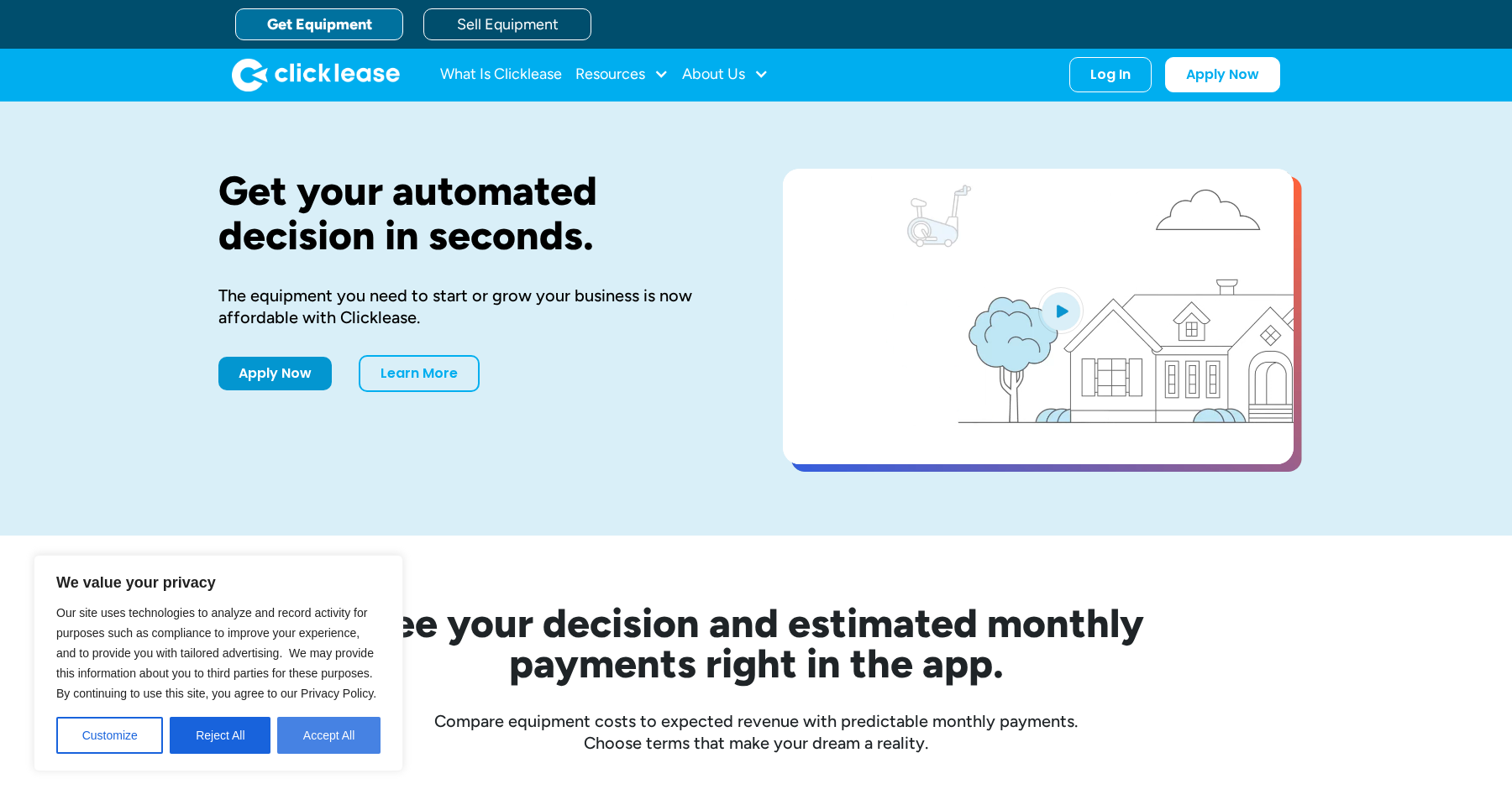
click at [339, 737] on button "Accept All" at bounding box center [329, 735] width 104 height 37
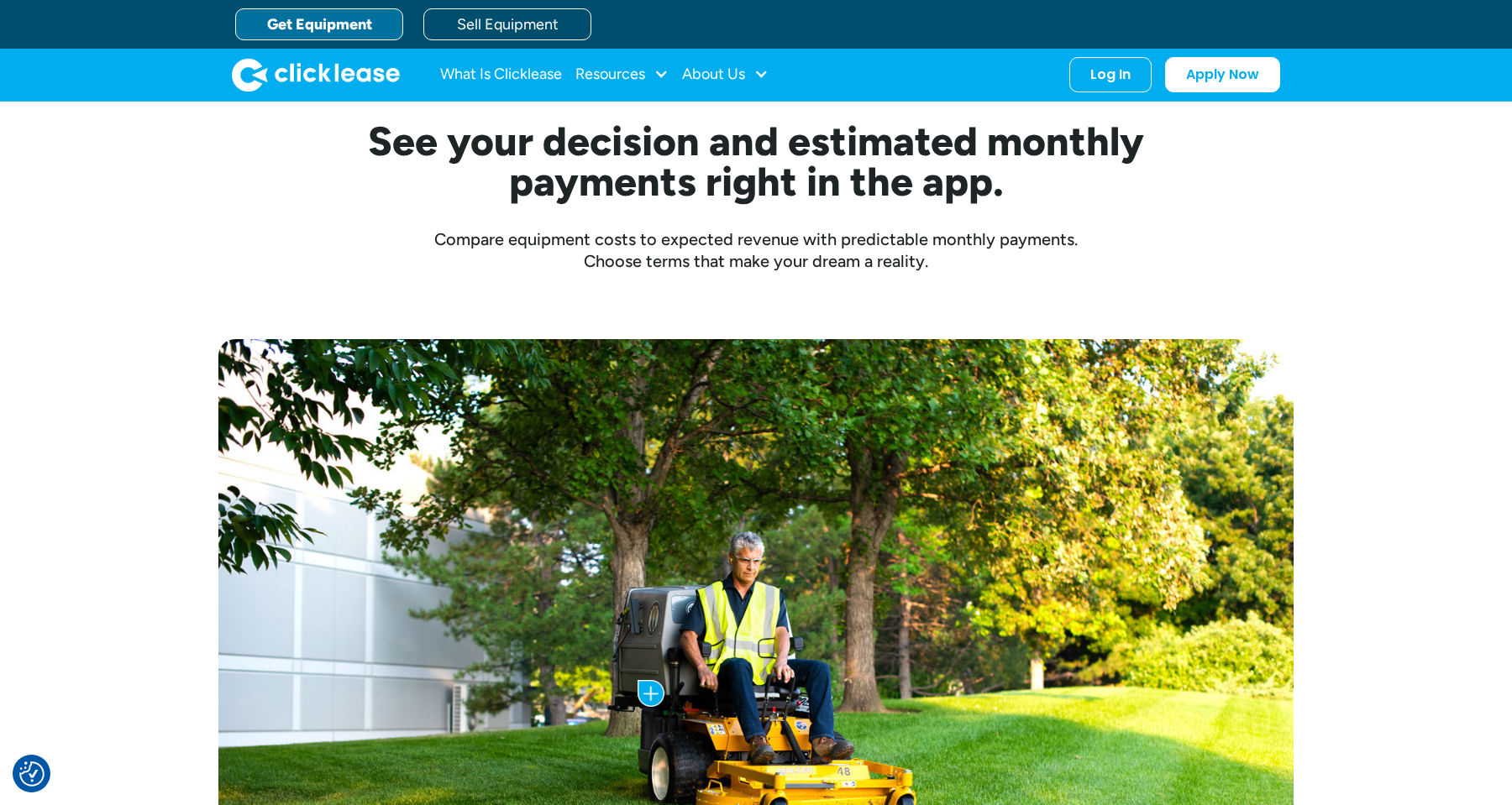
scroll to position [338, 0]
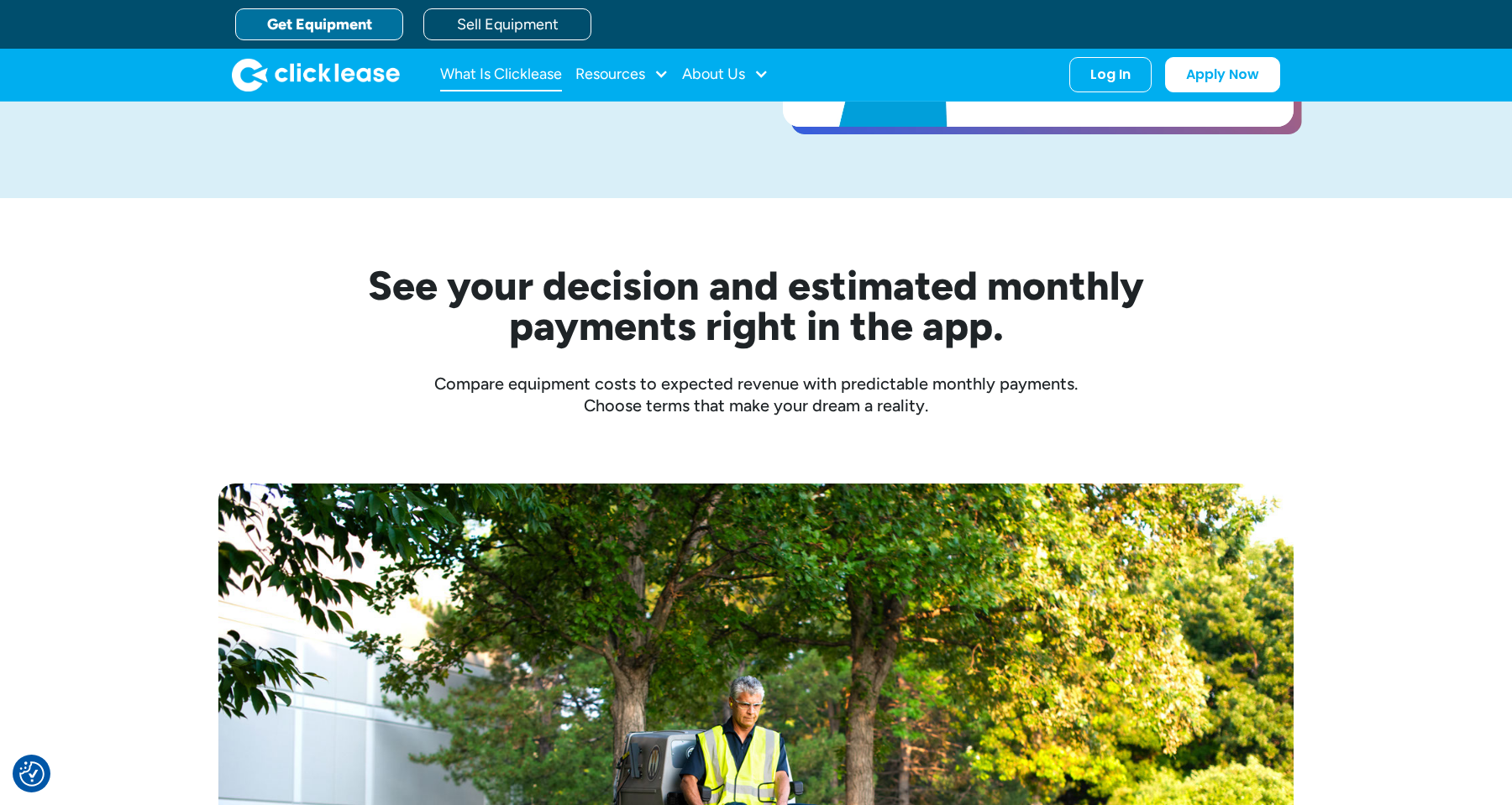
click at [477, 71] on link "What Is Clicklease" at bounding box center [501, 74] width 122 height 33
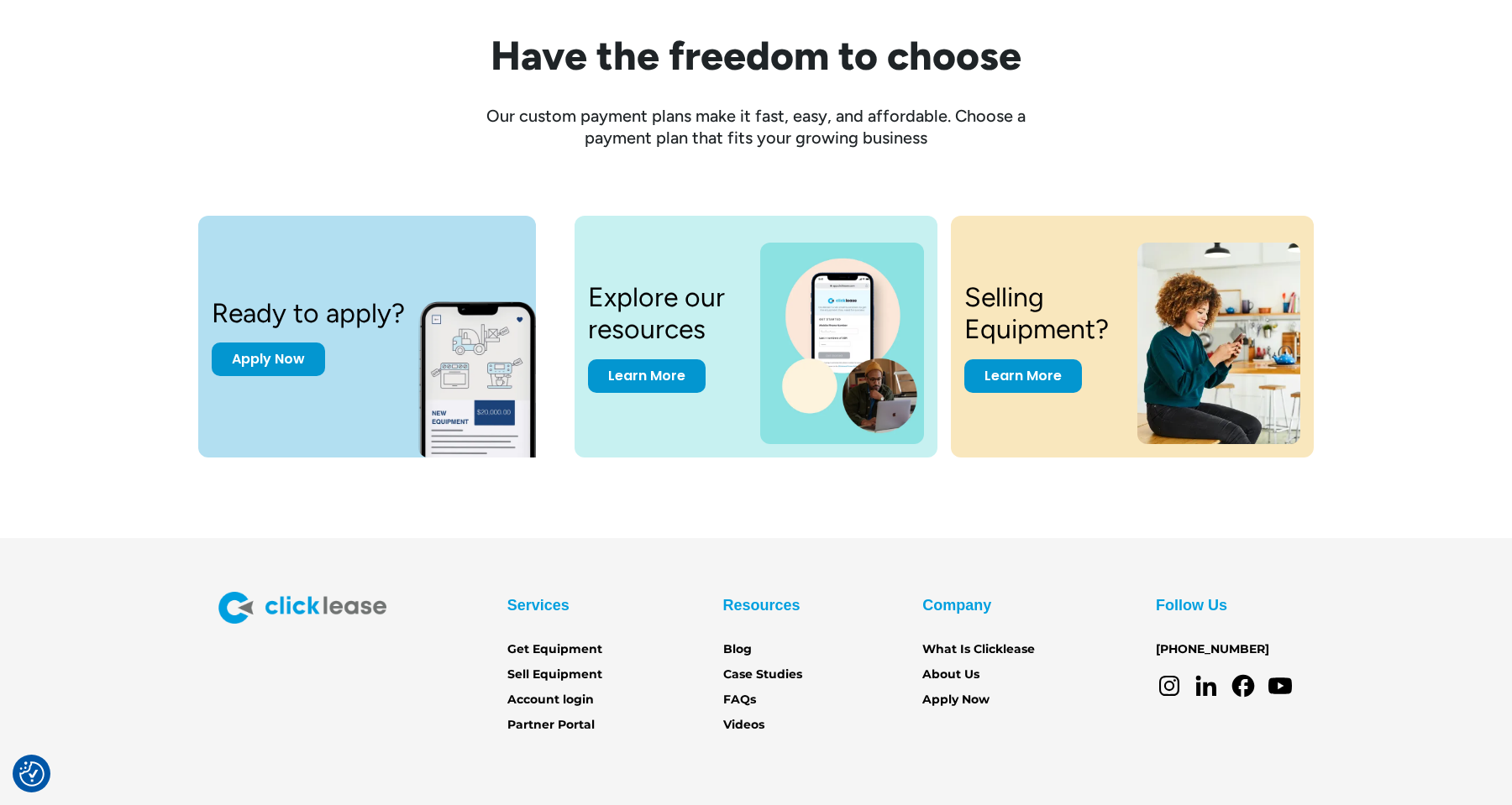
scroll to position [2216, 0]
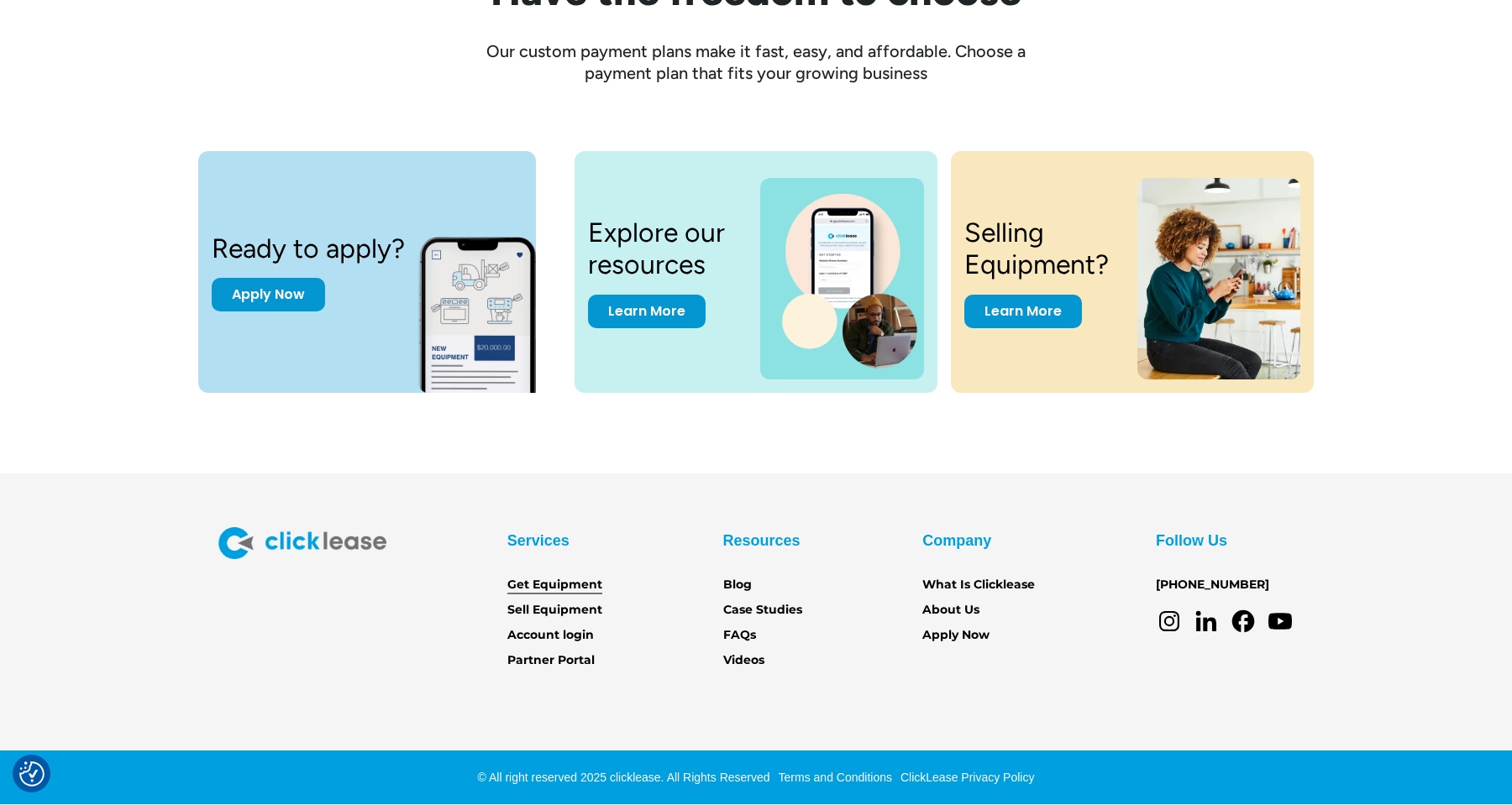
click at [558, 586] on link "Get Equipment" at bounding box center [554, 585] width 95 height 19
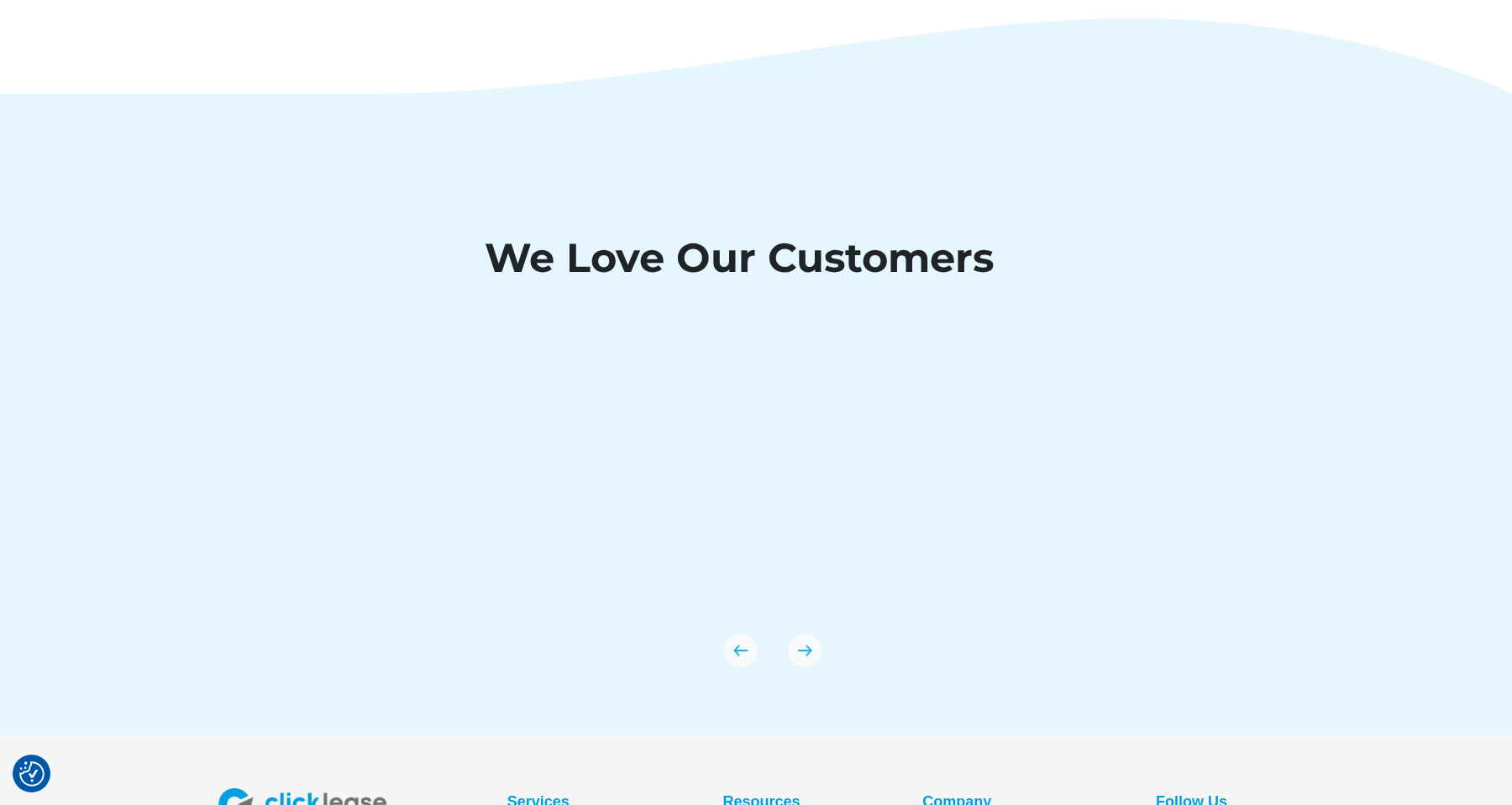
scroll to position [5804, 0]
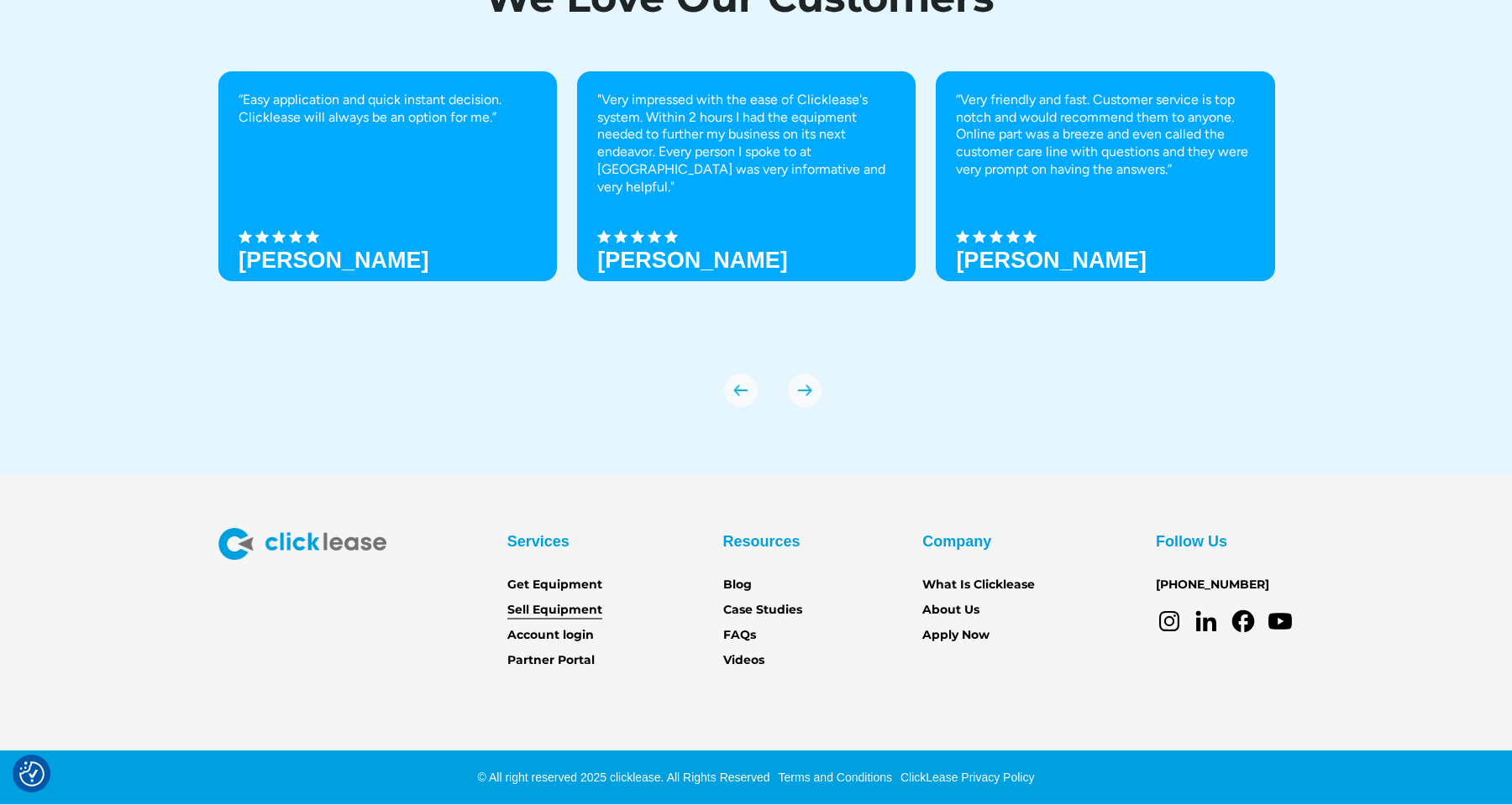
click at [559, 607] on link "Sell Equipment" at bounding box center [554, 611] width 95 height 19
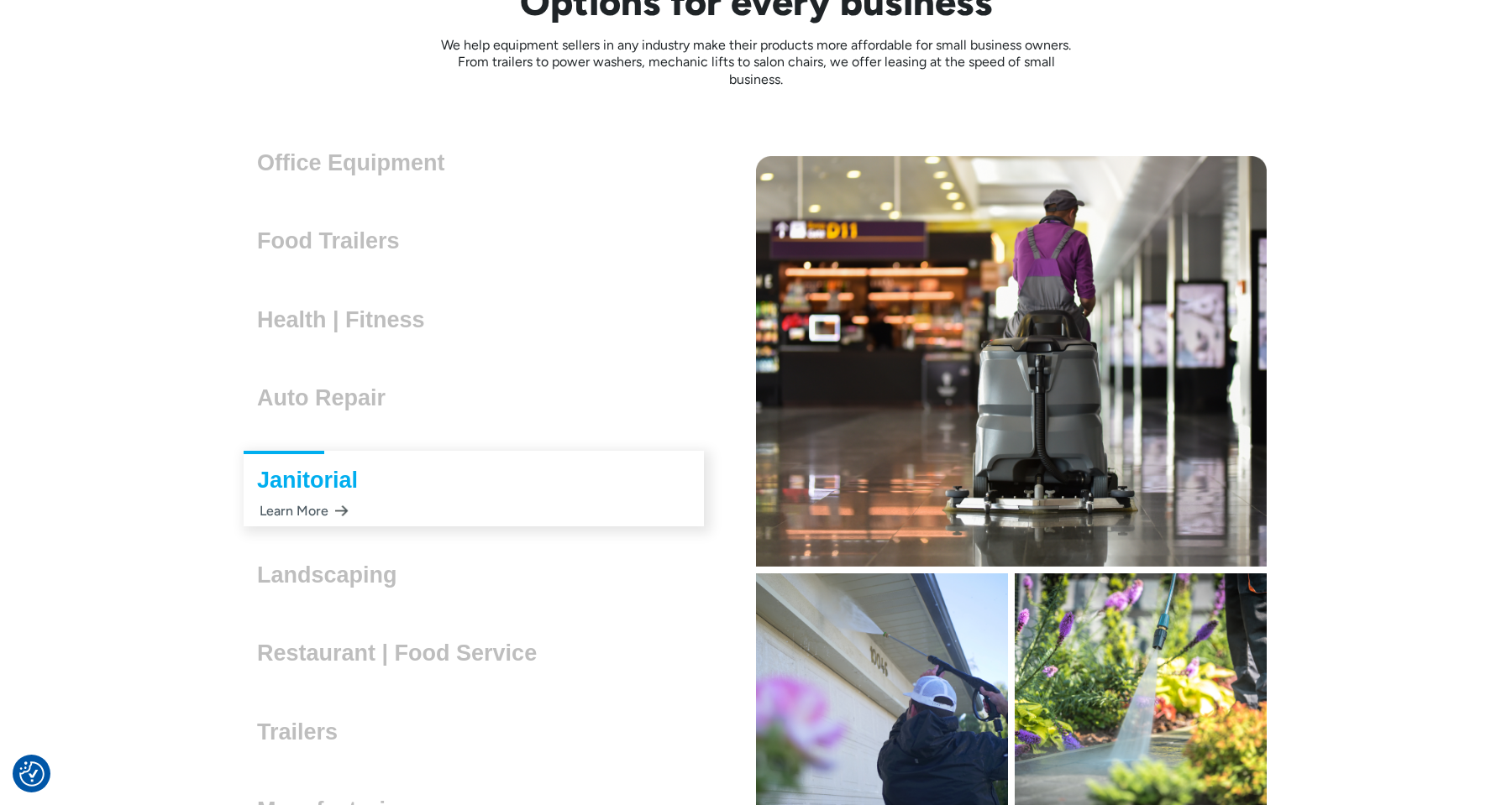
scroll to position [4664, 0]
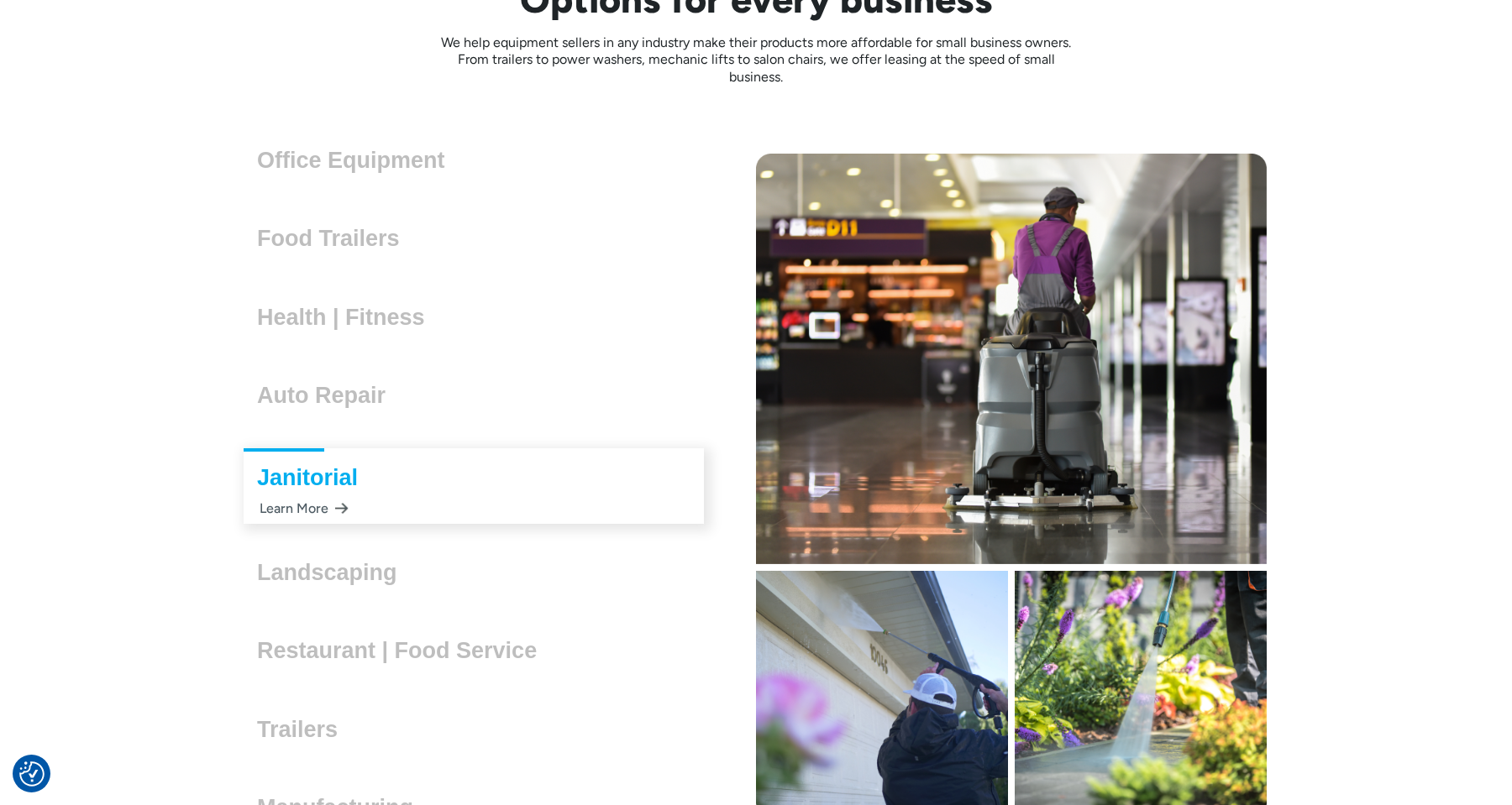
click at [479, 590] on div "Landscaping Lorem ipsum dolor sit amet, consectetur adipiscing elit. Suspendiss…" at bounding box center [474, 574] width 460 height 56
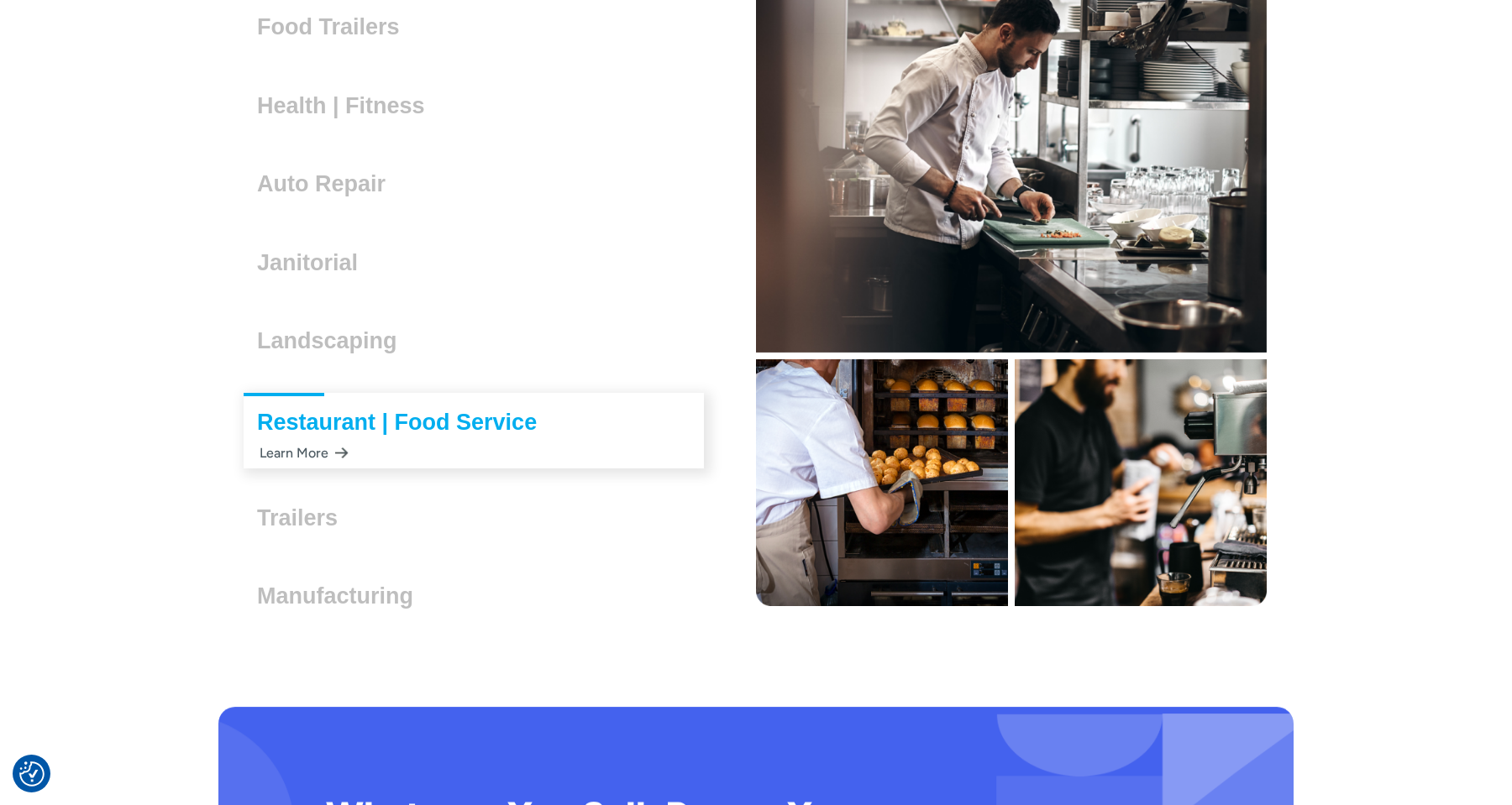
scroll to position [4886, 0]
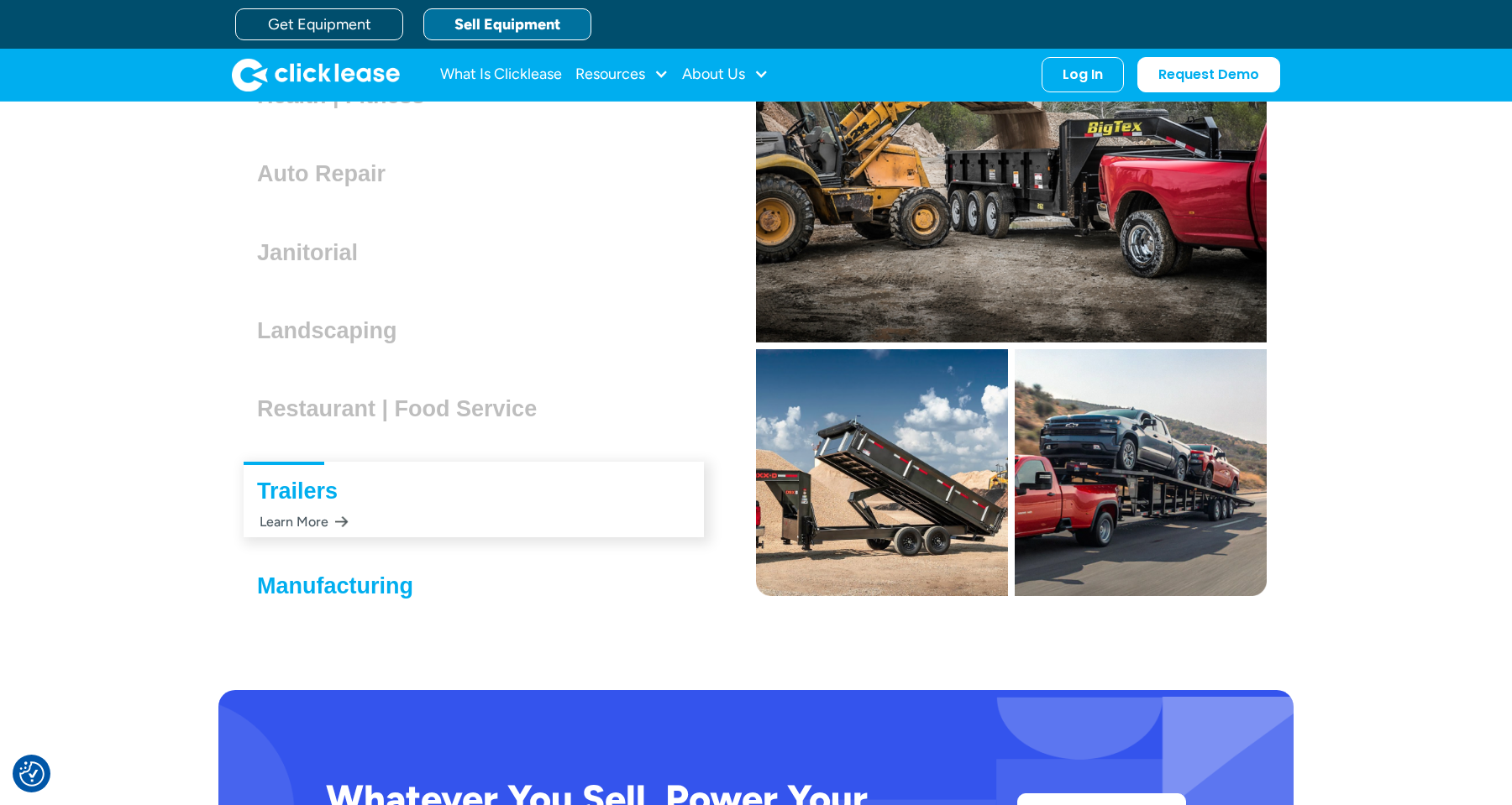
click at [342, 591] on h3 "Manufacturing" at bounding box center [341, 585] width 169 height 25
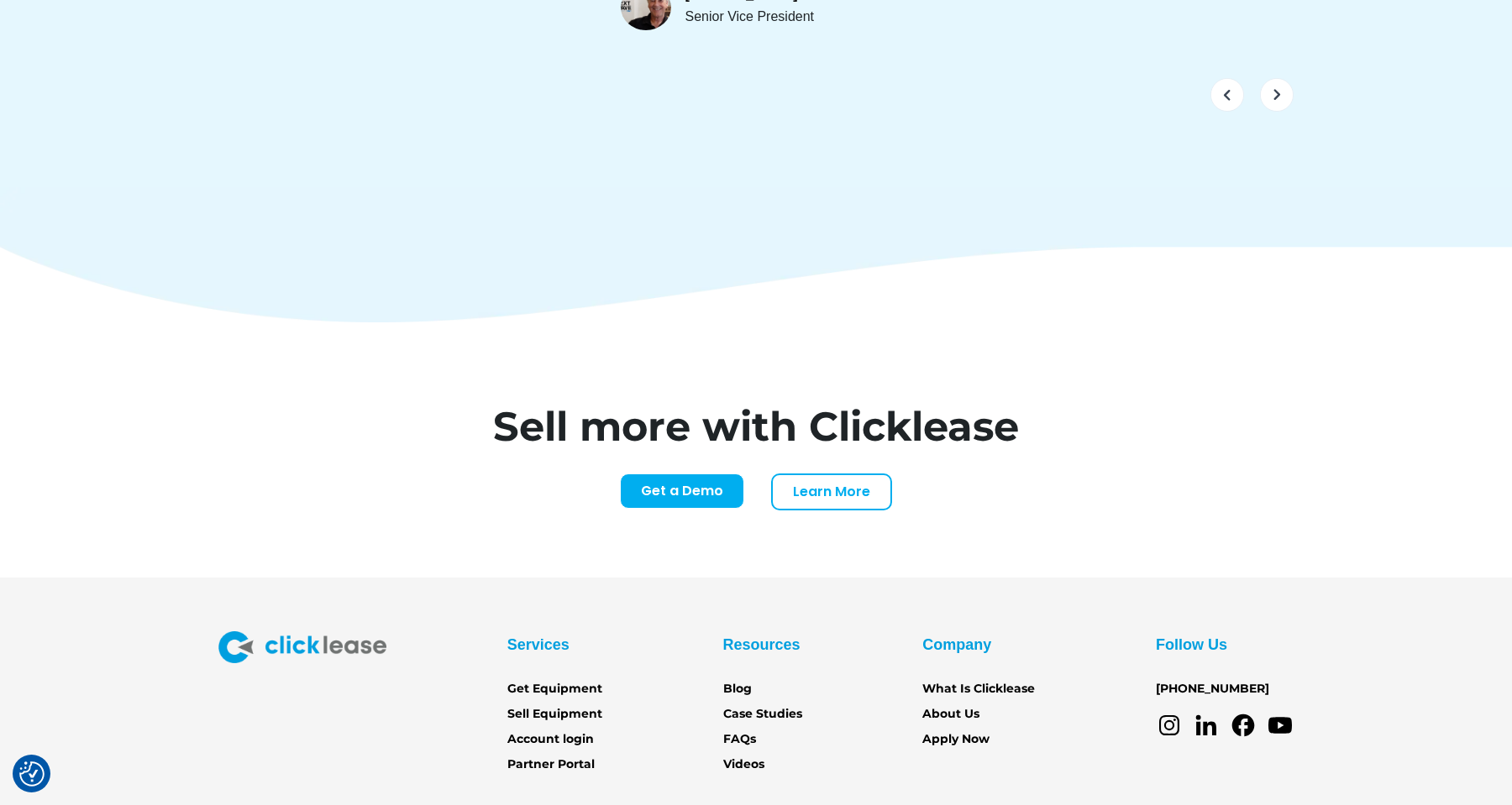
scroll to position [6935, 0]
